Goal: Task Accomplishment & Management: Use online tool/utility

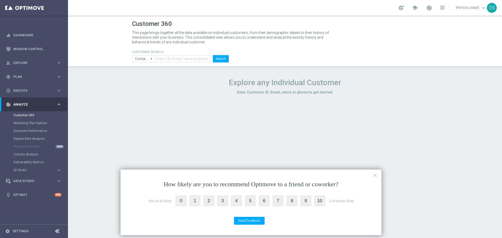
click at [376, 173] on button "×" at bounding box center [374, 175] width 5 height 8
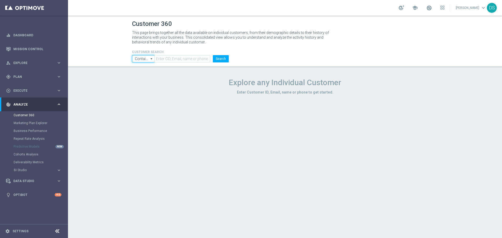
click at [142, 59] on input "Contains" at bounding box center [143, 58] width 22 height 7
click at [89, 49] on header "Customer 360 This page brings together all the data available on individual cus…" at bounding box center [285, 42] width 434 height 52
type input "Contains"
click at [27, 48] on link "Mission Control" at bounding box center [37, 49] width 48 height 14
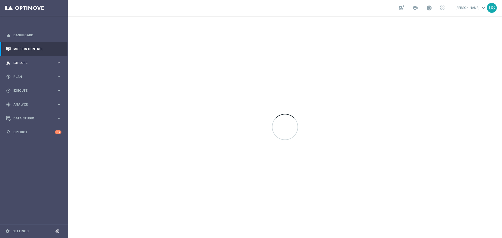
click at [43, 64] on span "Explore" at bounding box center [34, 62] width 43 height 3
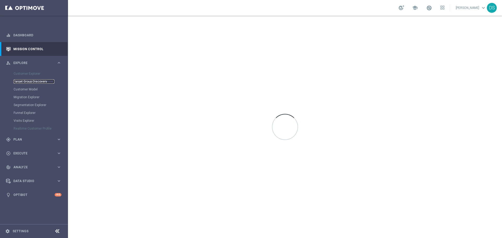
click at [44, 82] on link "Target Group Discovery" at bounding box center [34, 81] width 41 height 4
